Goal: Task Accomplishment & Management: Use online tool/utility

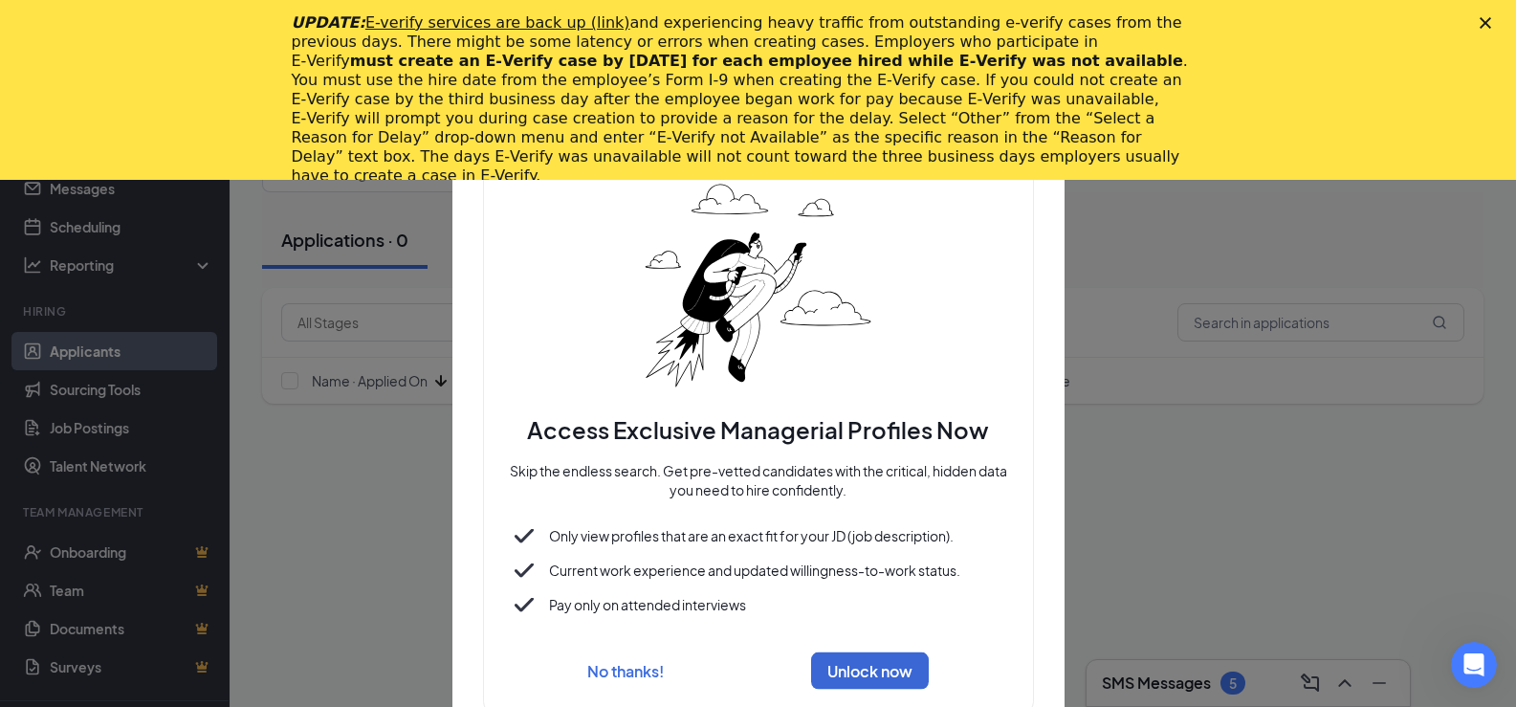
scroll to position [180, 0]
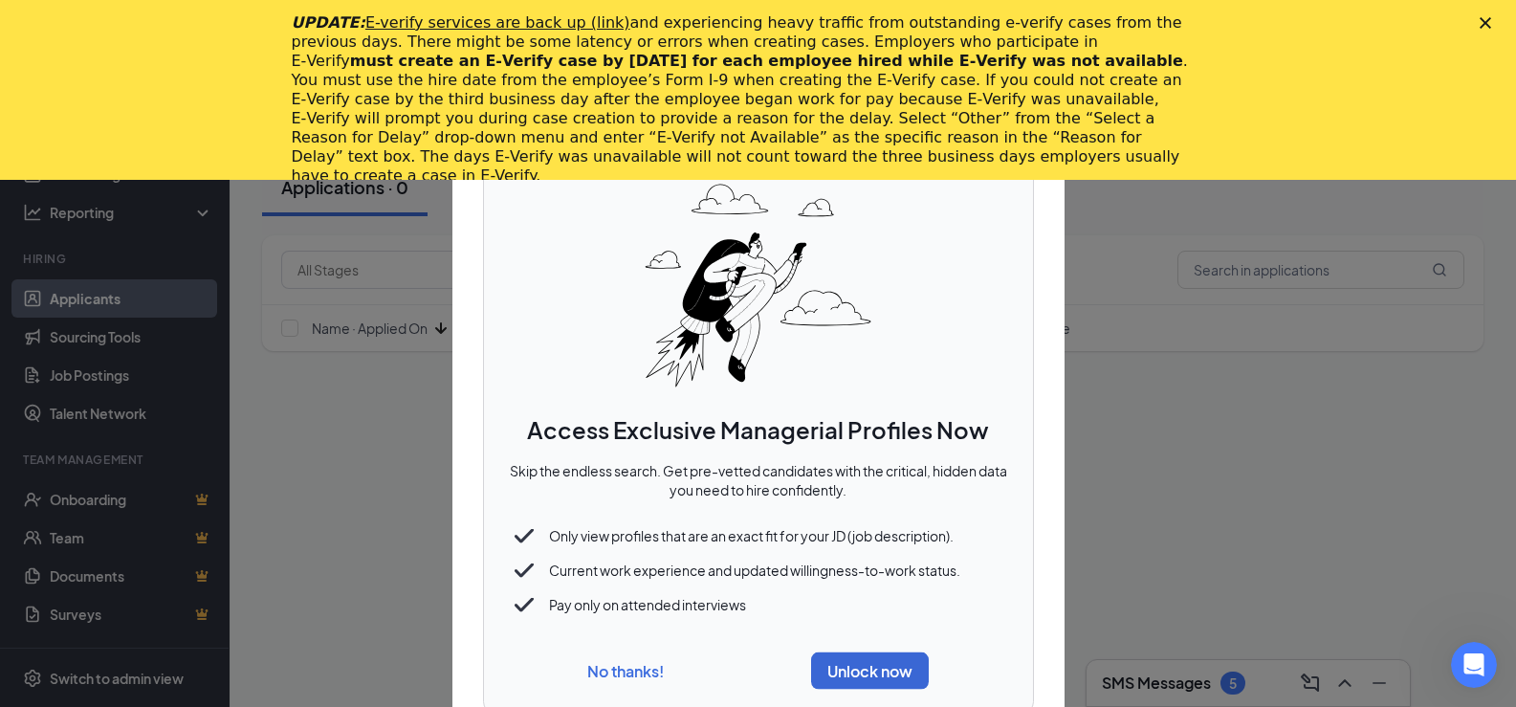
click at [651, 674] on button "No thanks!" at bounding box center [625, 671] width 77 height 20
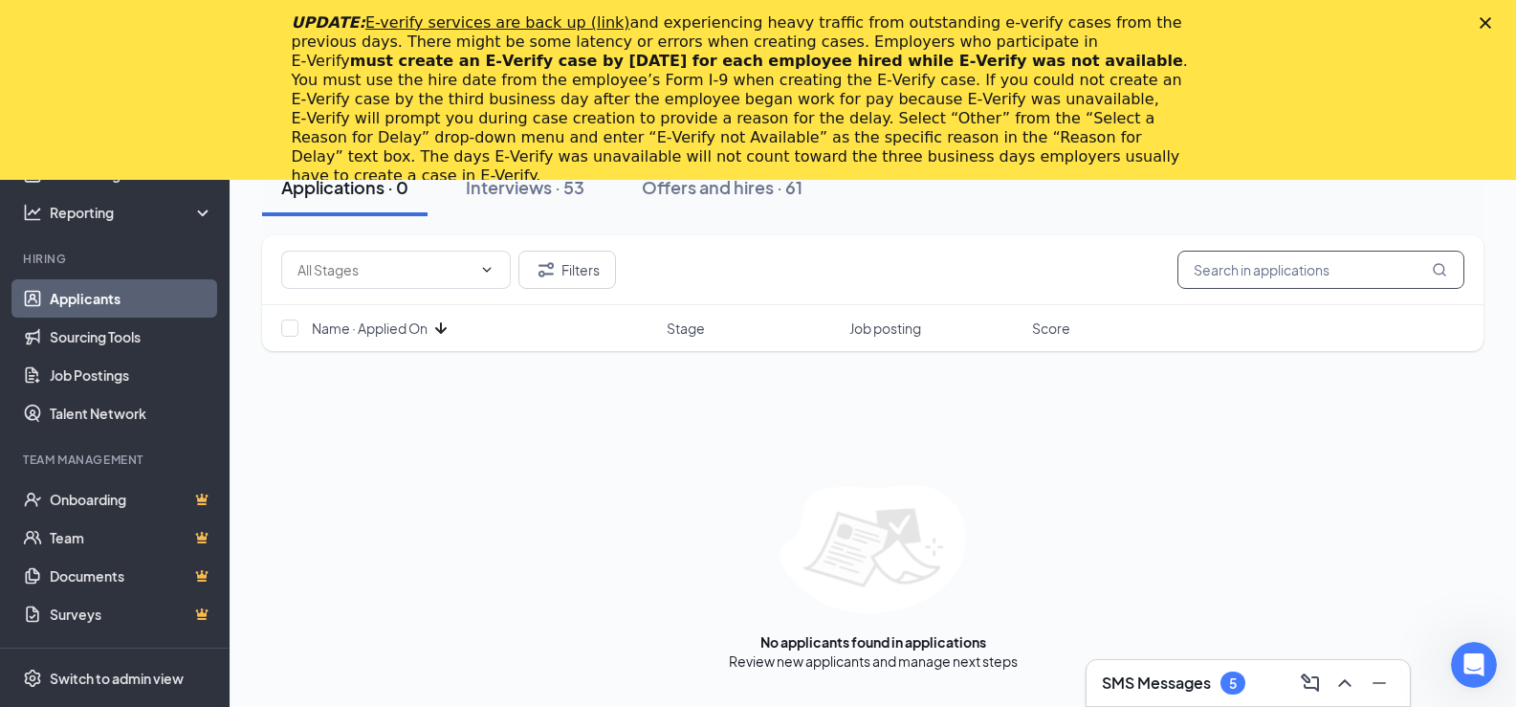
click at [1234, 268] on input "text" at bounding box center [1320, 270] width 287 height 38
type input "b"
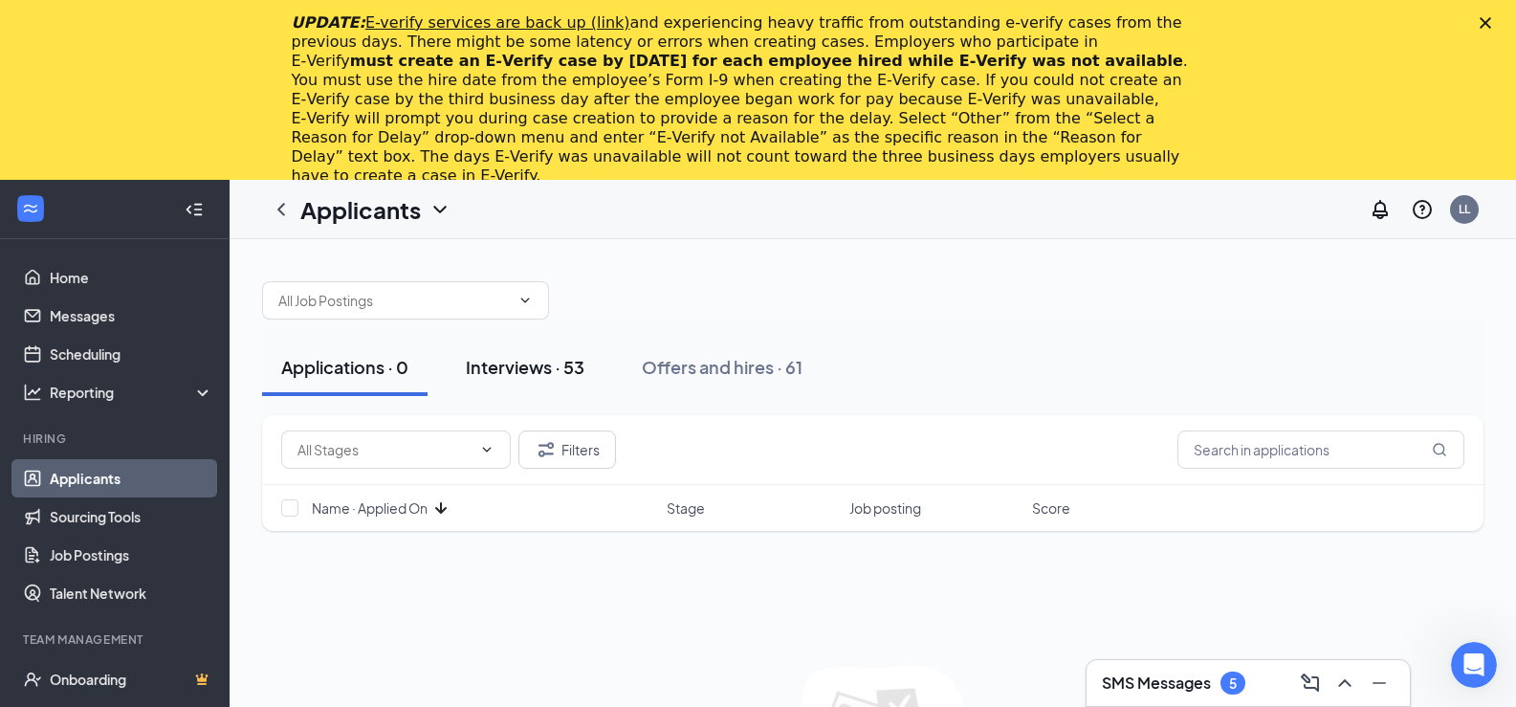
click at [537, 374] on div "Interviews · 53" at bounding box center [525, 367] width 119 height 24
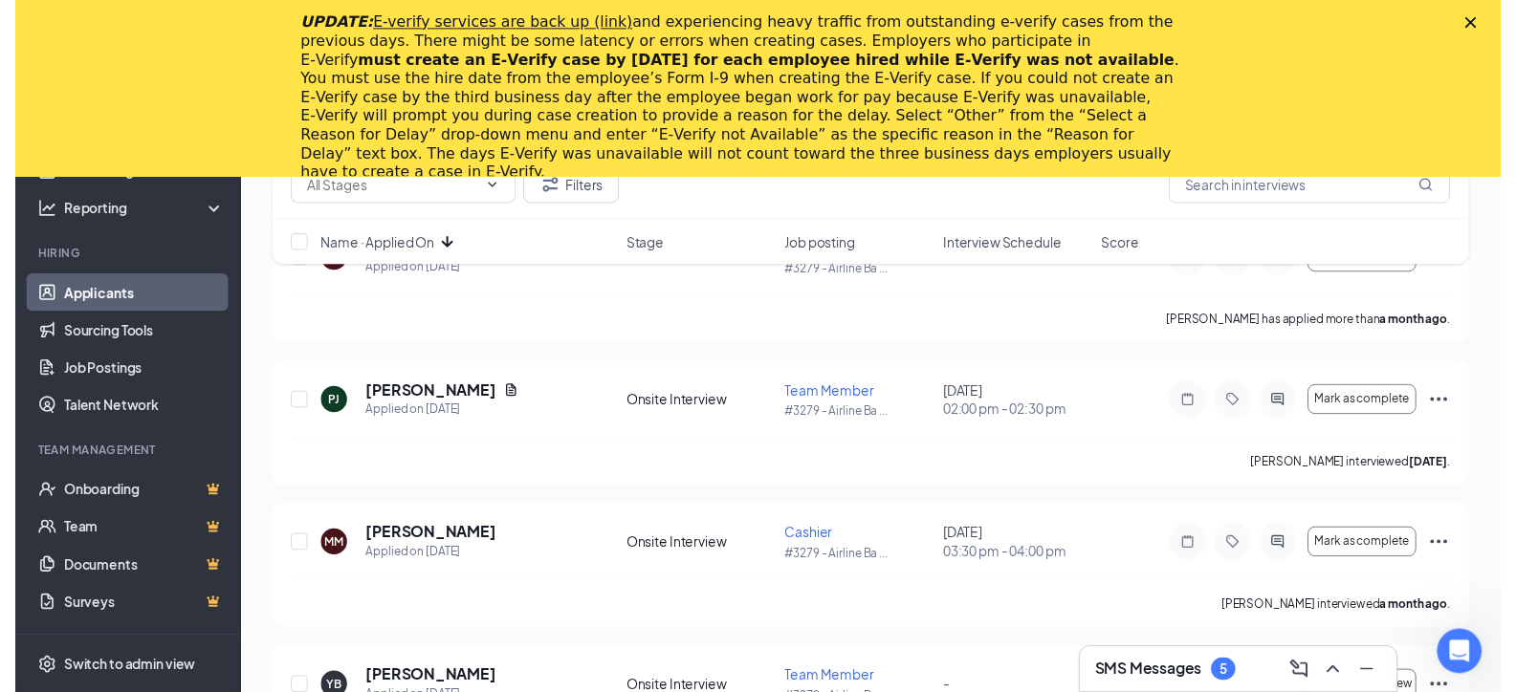
scroll to position [7051, 0]
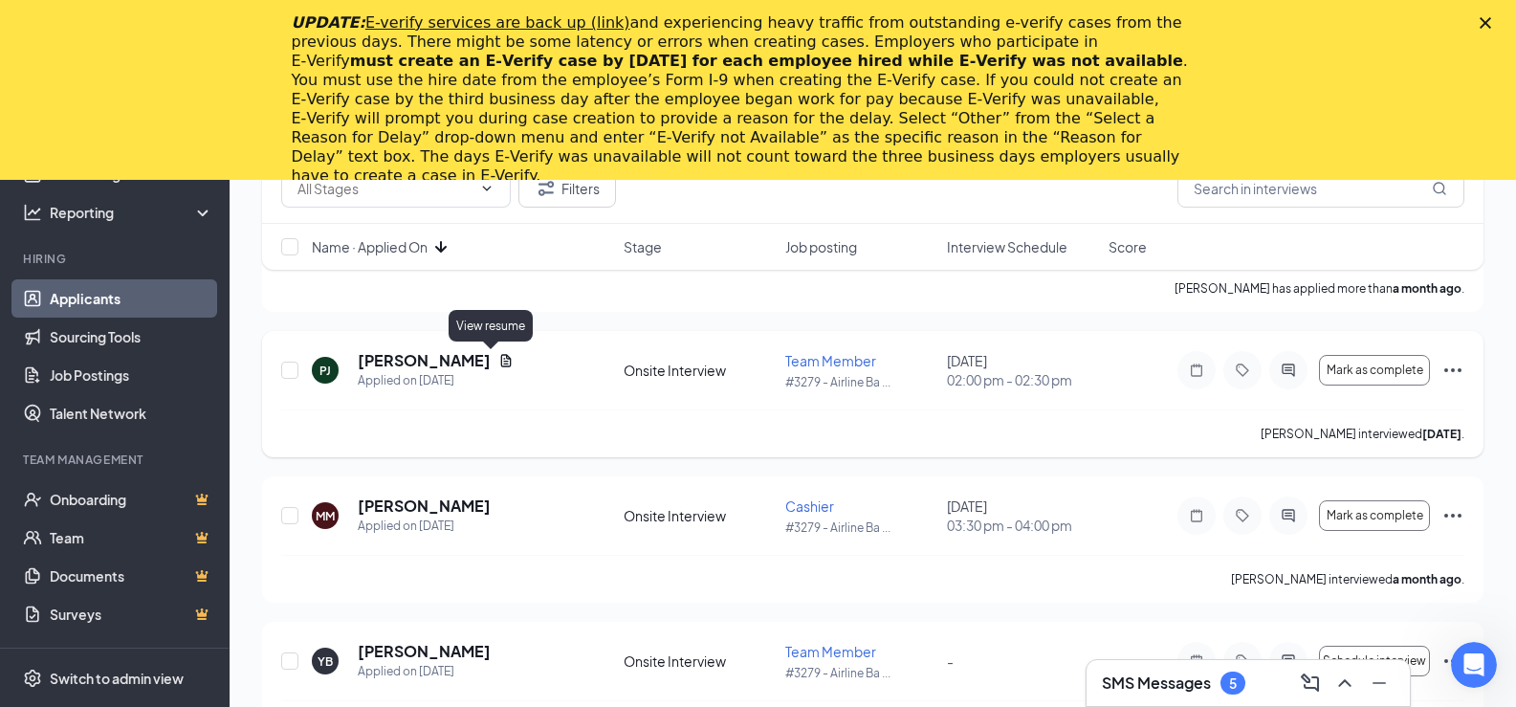
click at [498, 362] on icon "Document" at bounding box center [505, 360] width 15 height 15
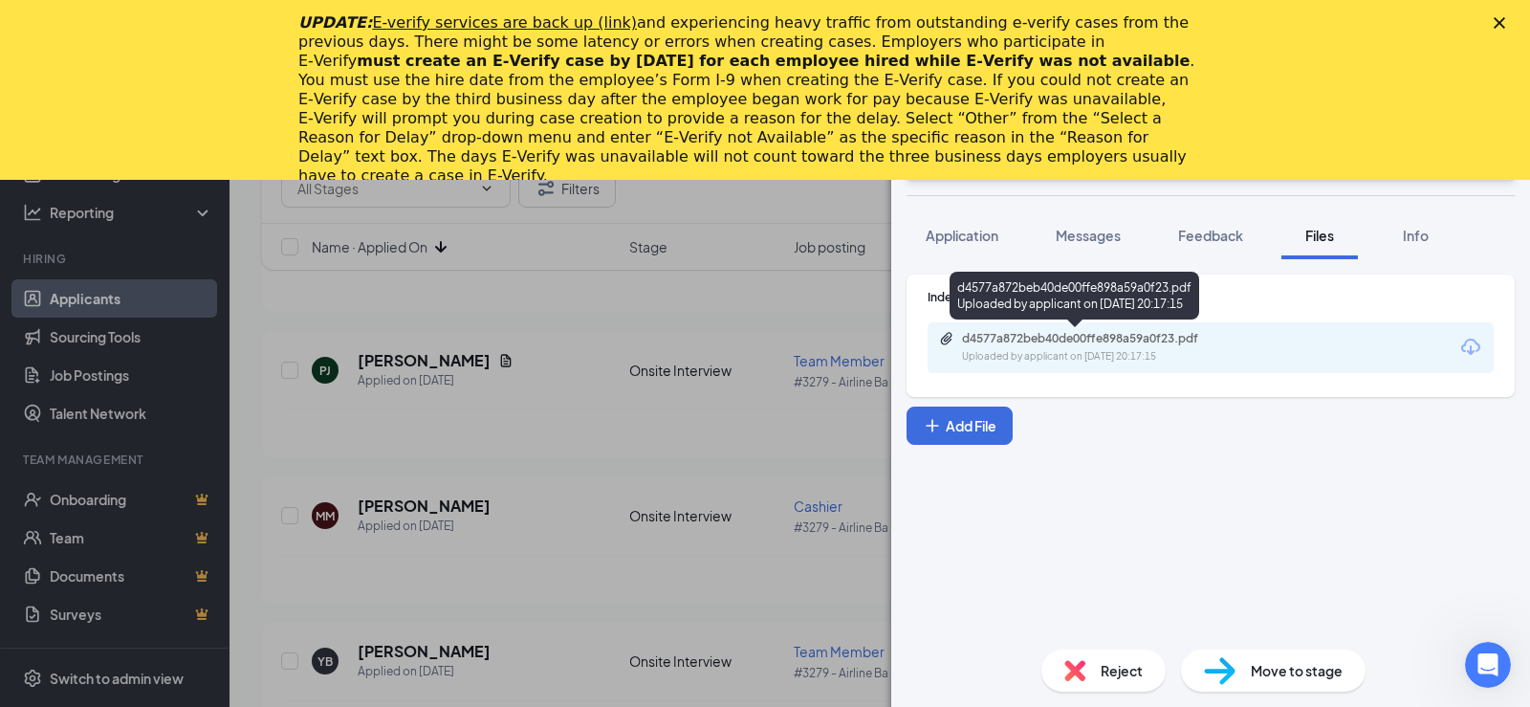
click at [1158, 338] on div "d4577a872beb40de00ffe898a59a0f23.pdf" at bounding box center [1096, 338] width 268 height 15
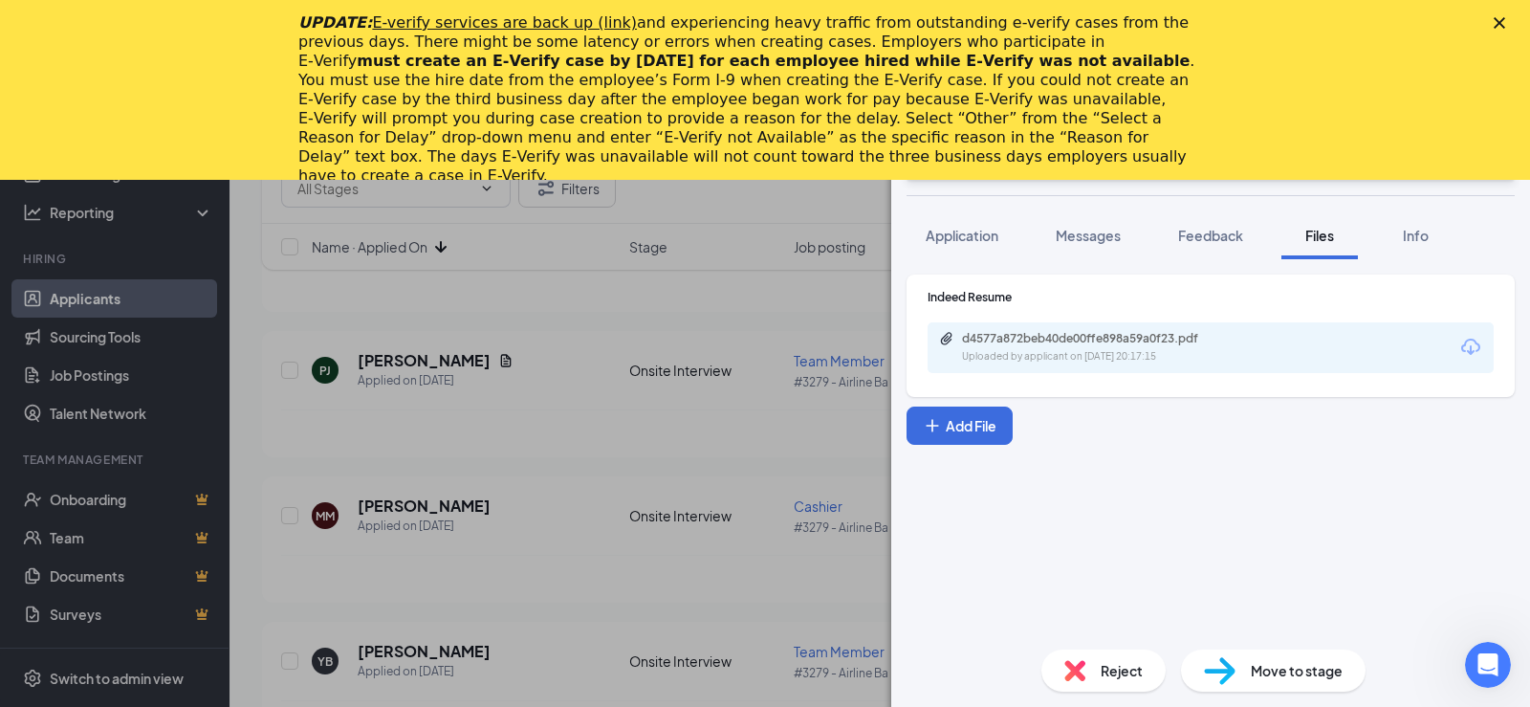
click at [1508, 20] on div "Close" at bounding box center [1503, 22] width 19 height 11
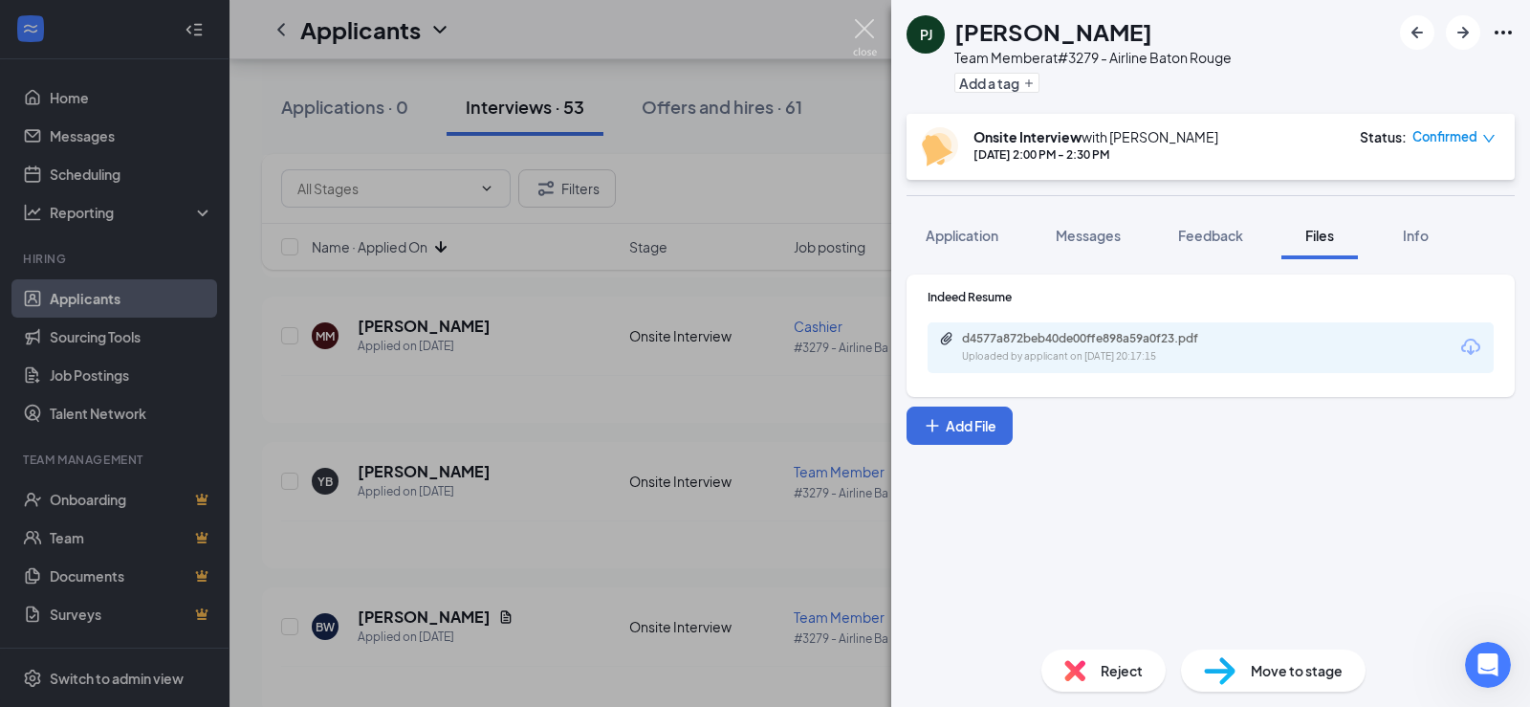
click at [865, 27] on img at bounding box center [865, 37] width 24 height 37
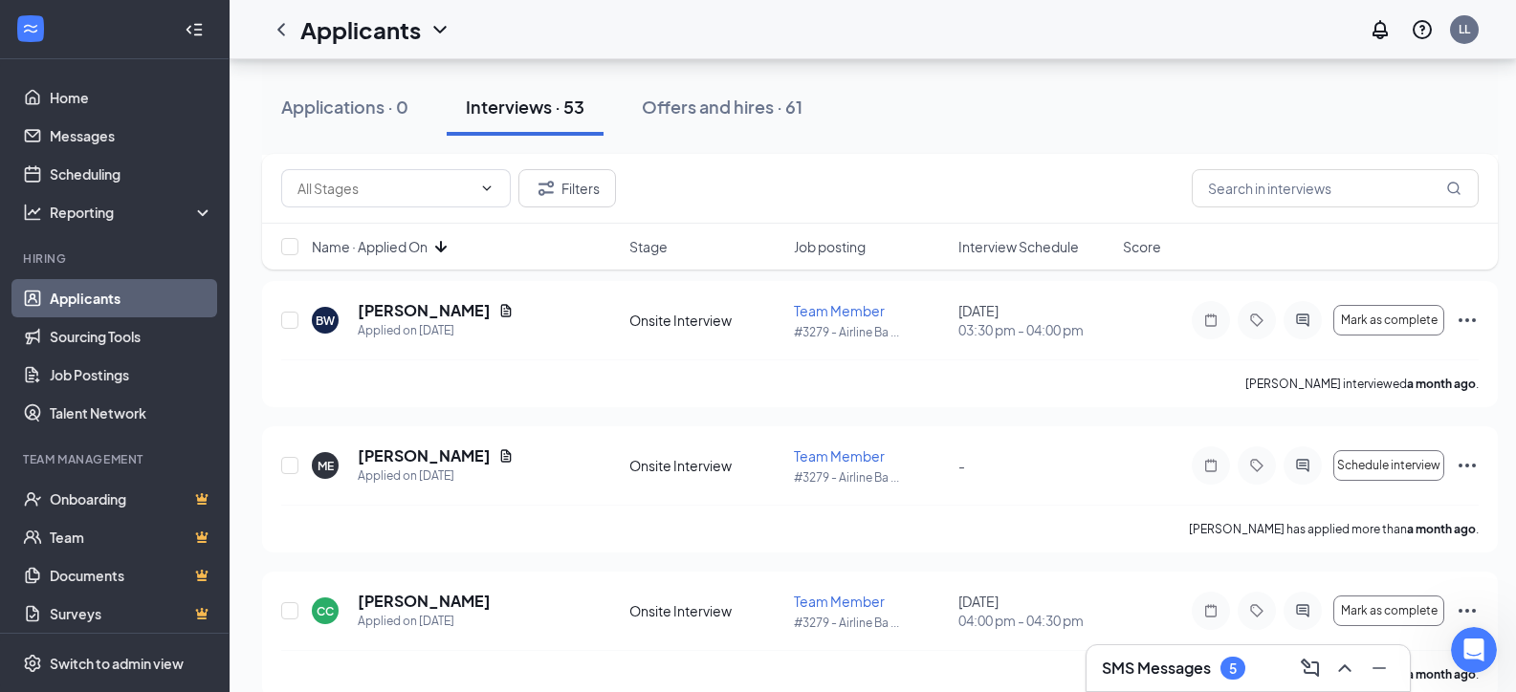
scroll to position [7386, 0]
